Goal: Information Seeking & Learning: Check status

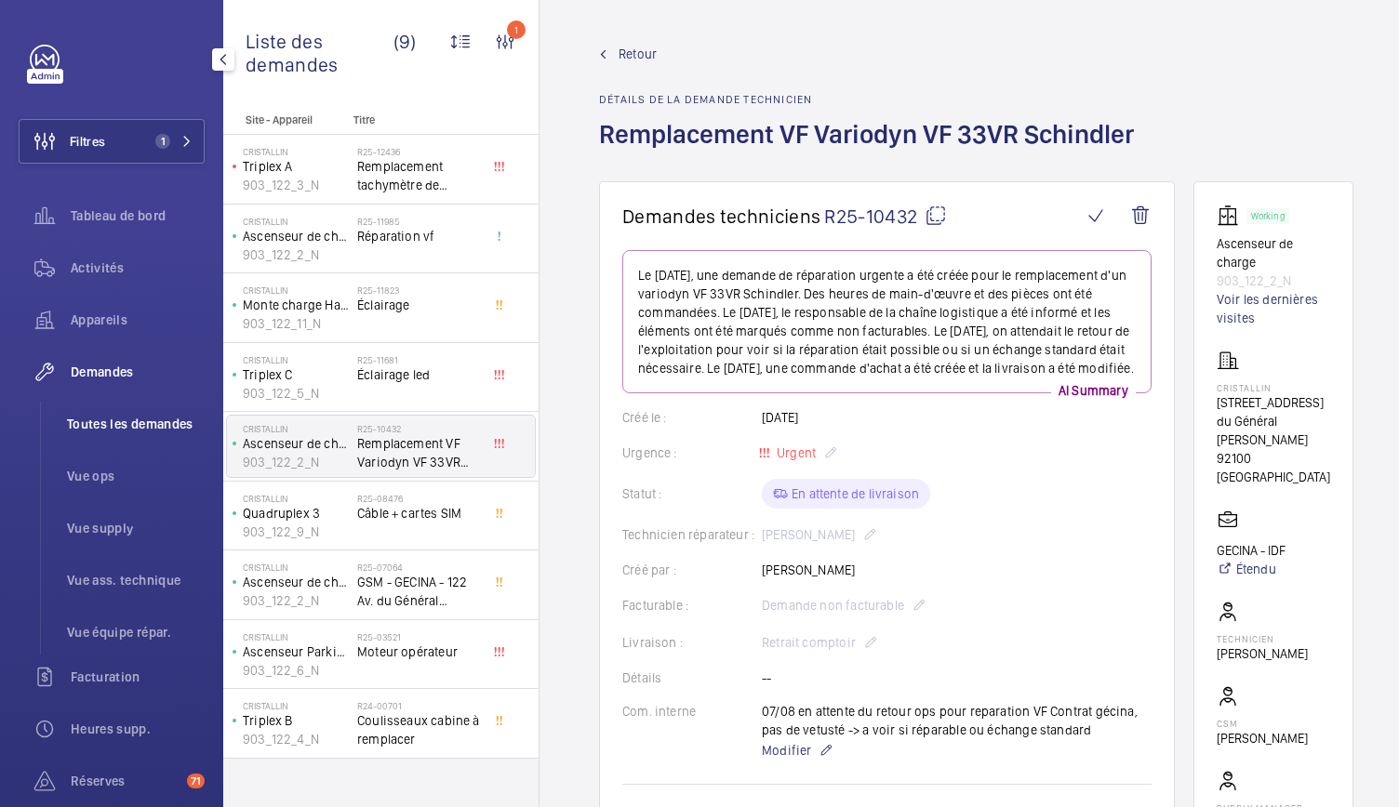
click at [132, 416] on span "Toutes les demandes" at bounding box center [136, 424] width 138 height 19
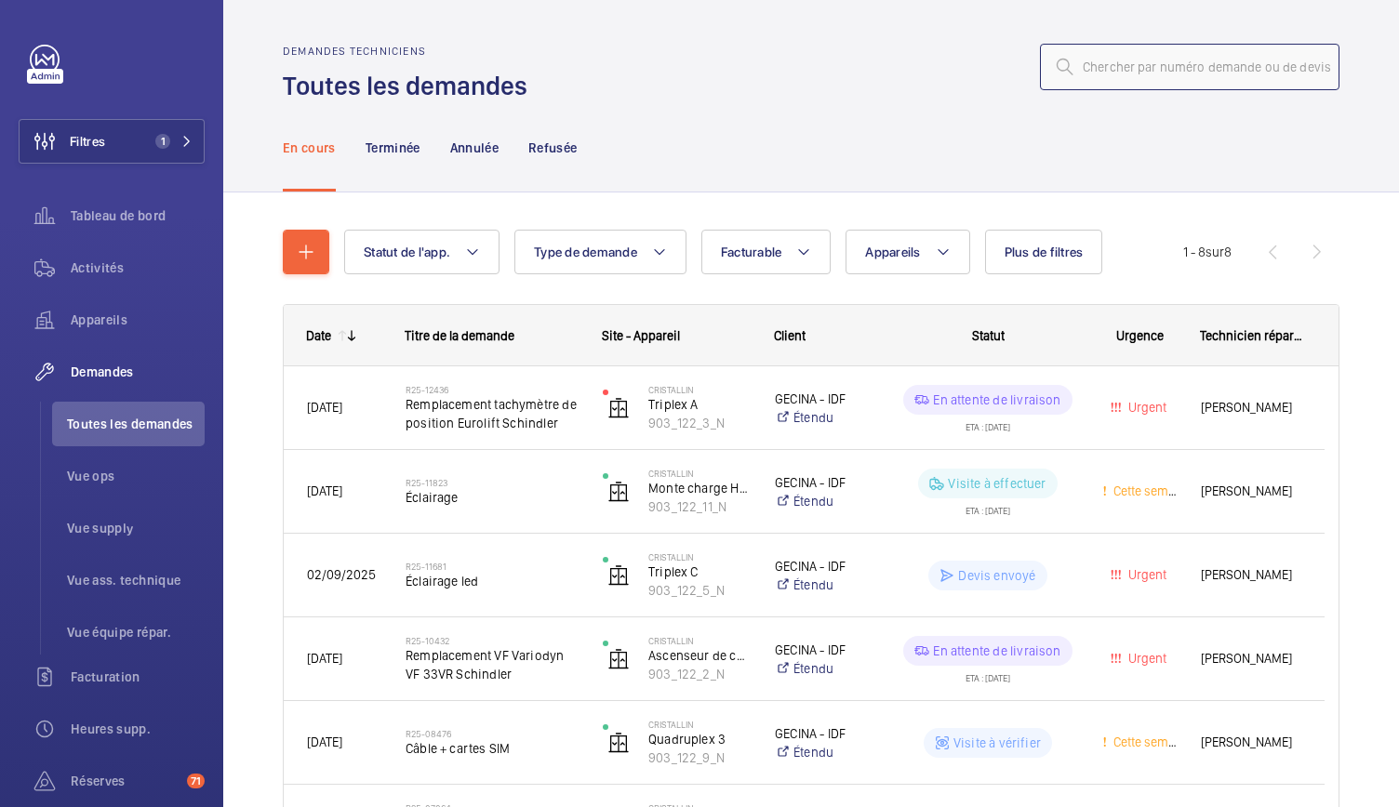
click at [1096, 75] on input "text" at bounding box center [1189, 67] width 299 height 47
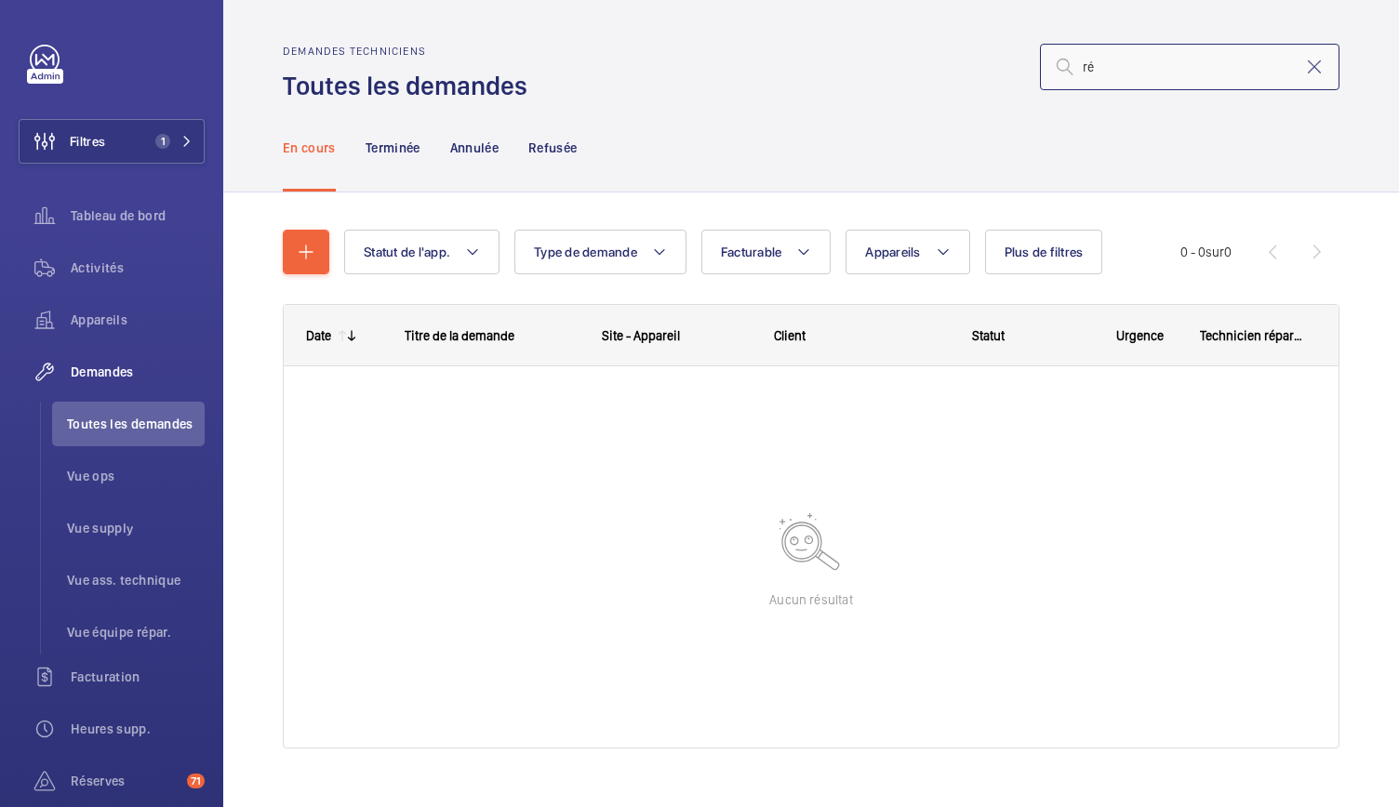
type input "r"
type input "R24-06649"
click at [406, 153] on p "Terminée" at bounding box center [393, 148] width 55 height 19
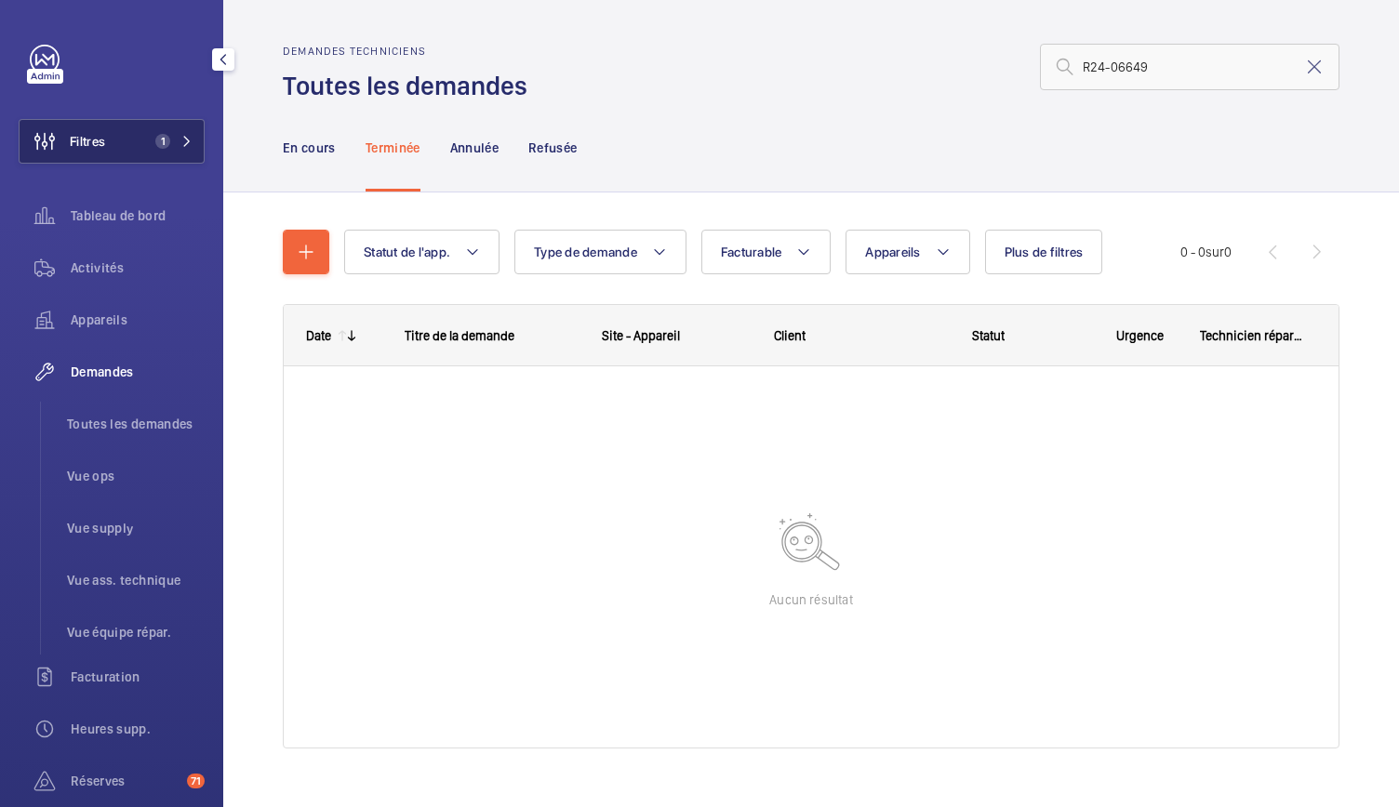
click at [180, 152] on button "Filtres 1" at bounding box center [112, 141] width 186 height 45
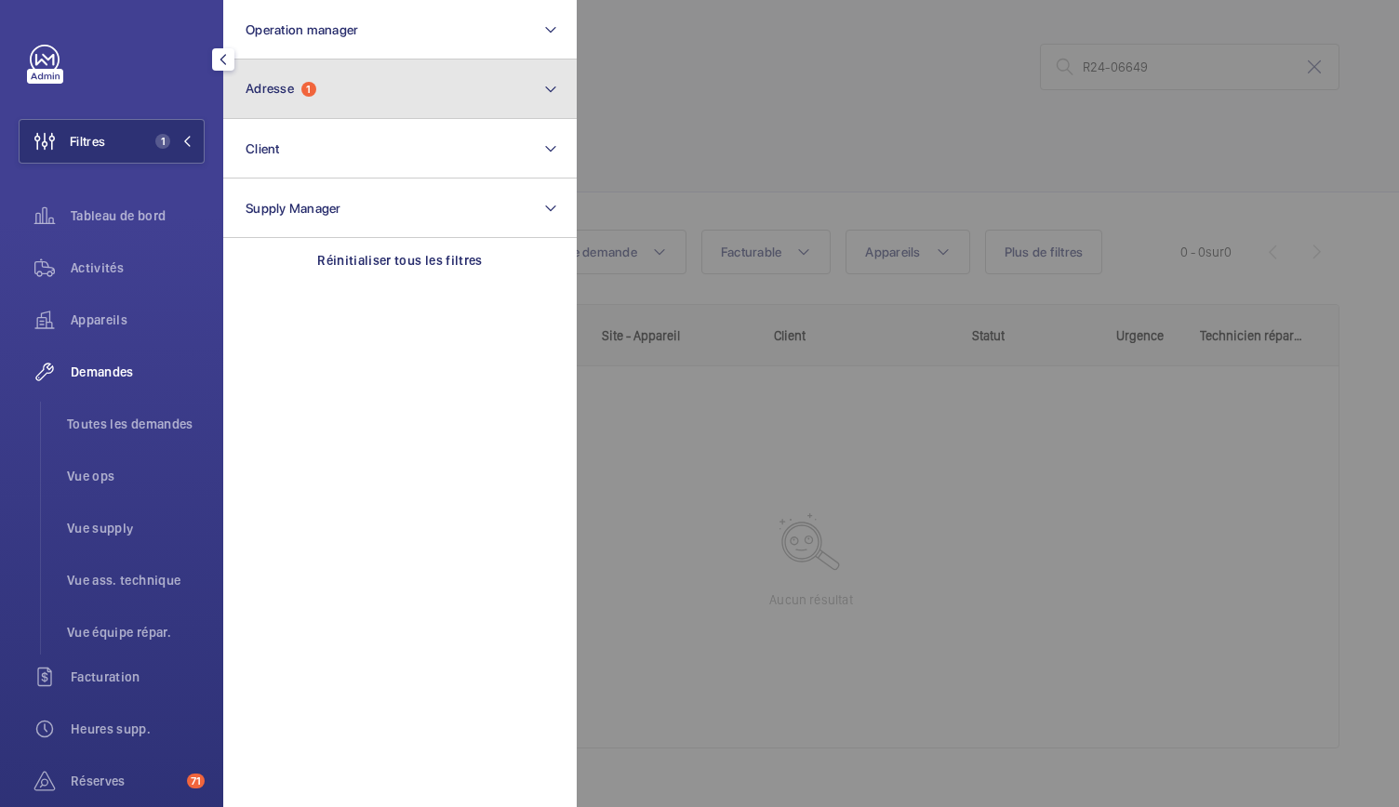
click at [408, 100] on button "Adresse 1" at bounding box center [399, 90] width 353 height 60
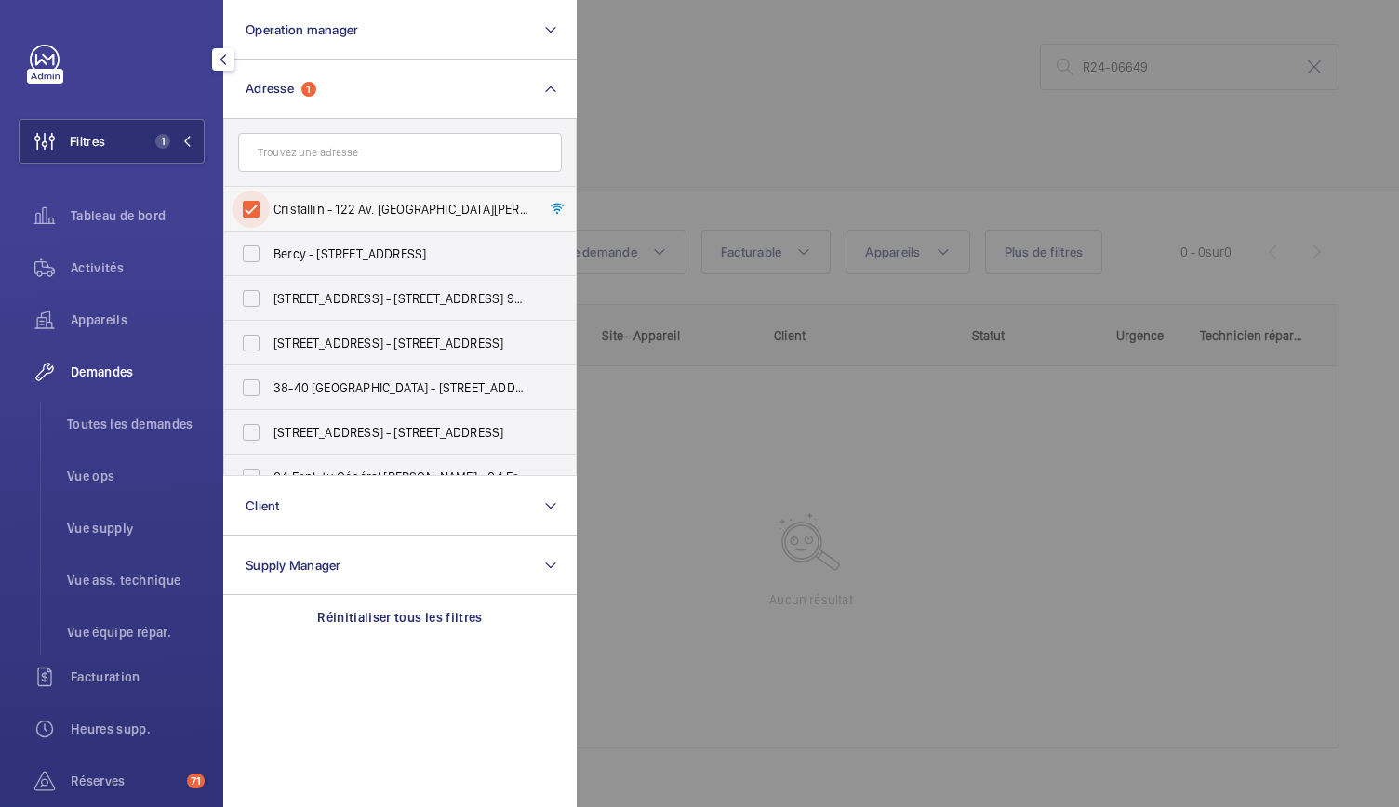
click at [250, 206] on input "Cristallin - 122 Av. [GEOGRAPHIC_DATA][PERSON_NAME], [GEOGRAPHIC_DATA] 92100" at bounding box center [251, 209] width 37 height 37
checkbox input "false"
click at [632, 133] on div at bounding box center [1276, 403] width 1399 height 807
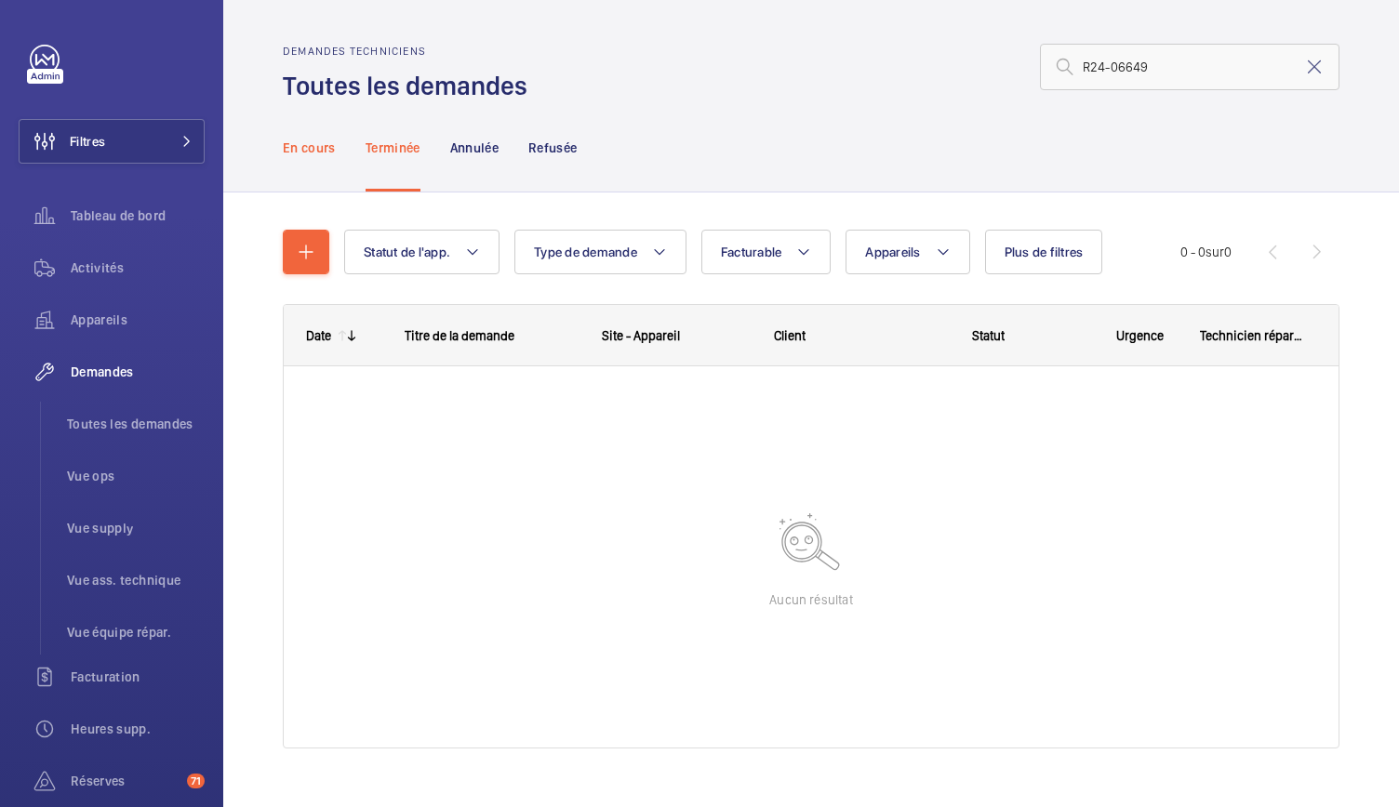
click at [298, 146] on p "En cours" at bounding box center [309, 148] width 53 height 19
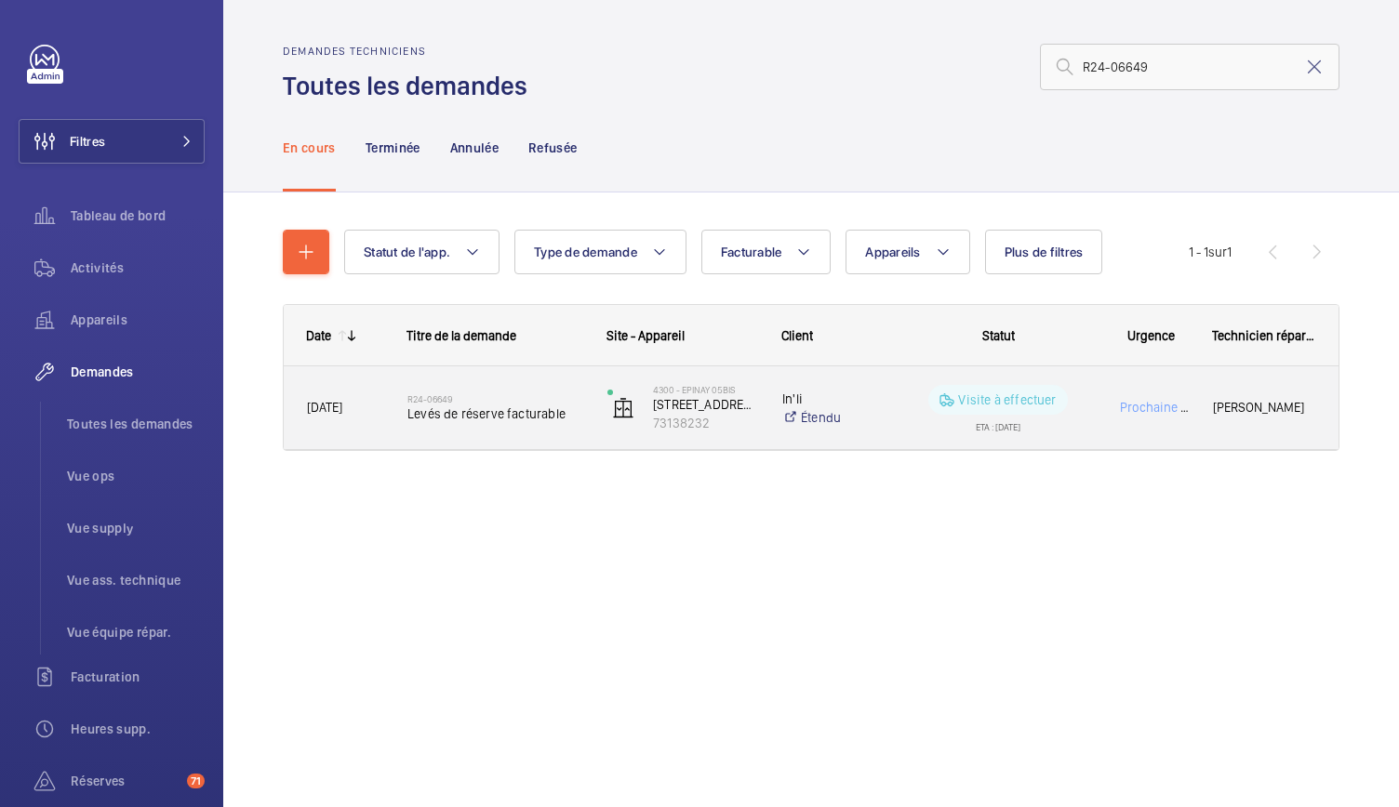
click at [476, 419] on span "Levés de réserve facturable" at bounding box center [495, 414] width 176 height 19
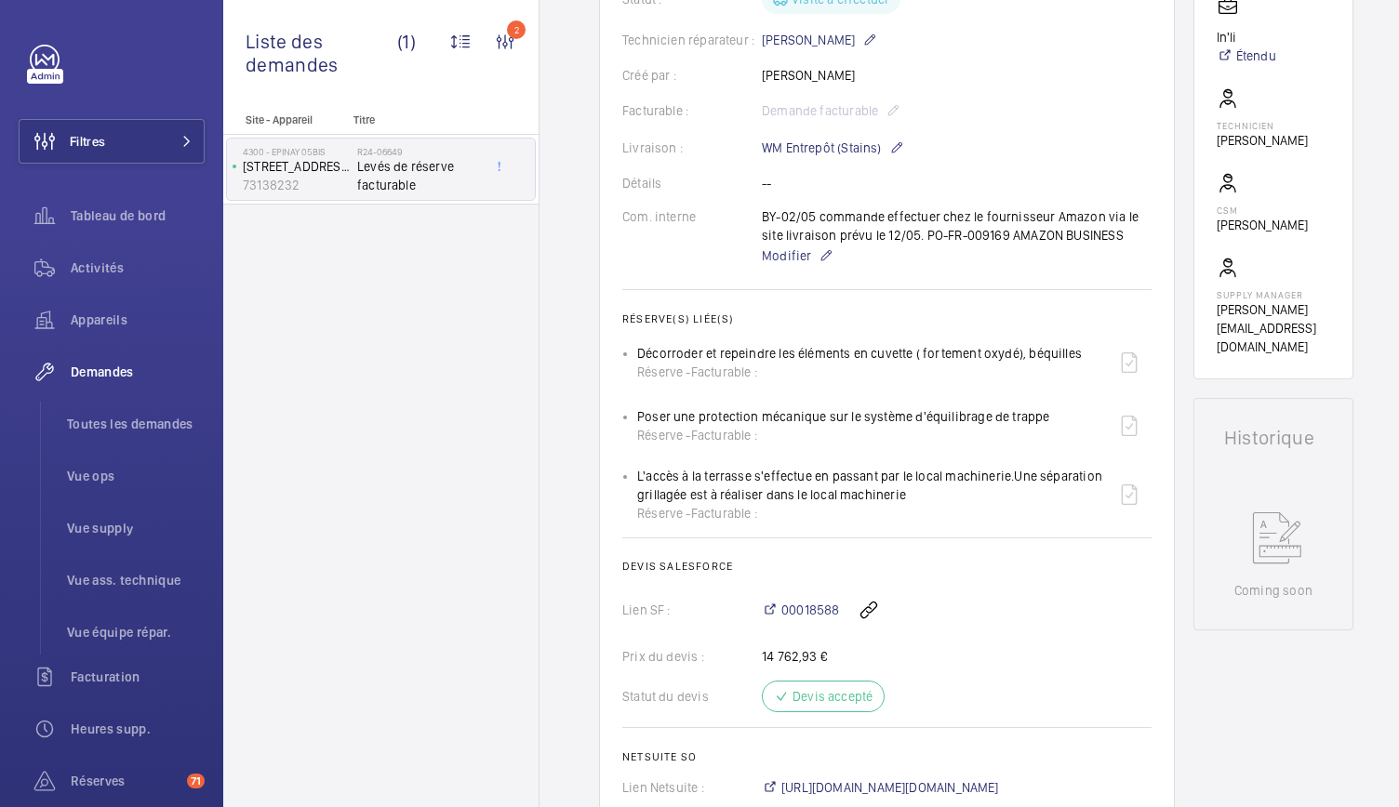
scroll to position [459, 0]
click at [808, 611] on span "00018588" at bounding box center [810, 609] width 58 height 19
